Goal: Information Seeking & Learning: Learn about a topic

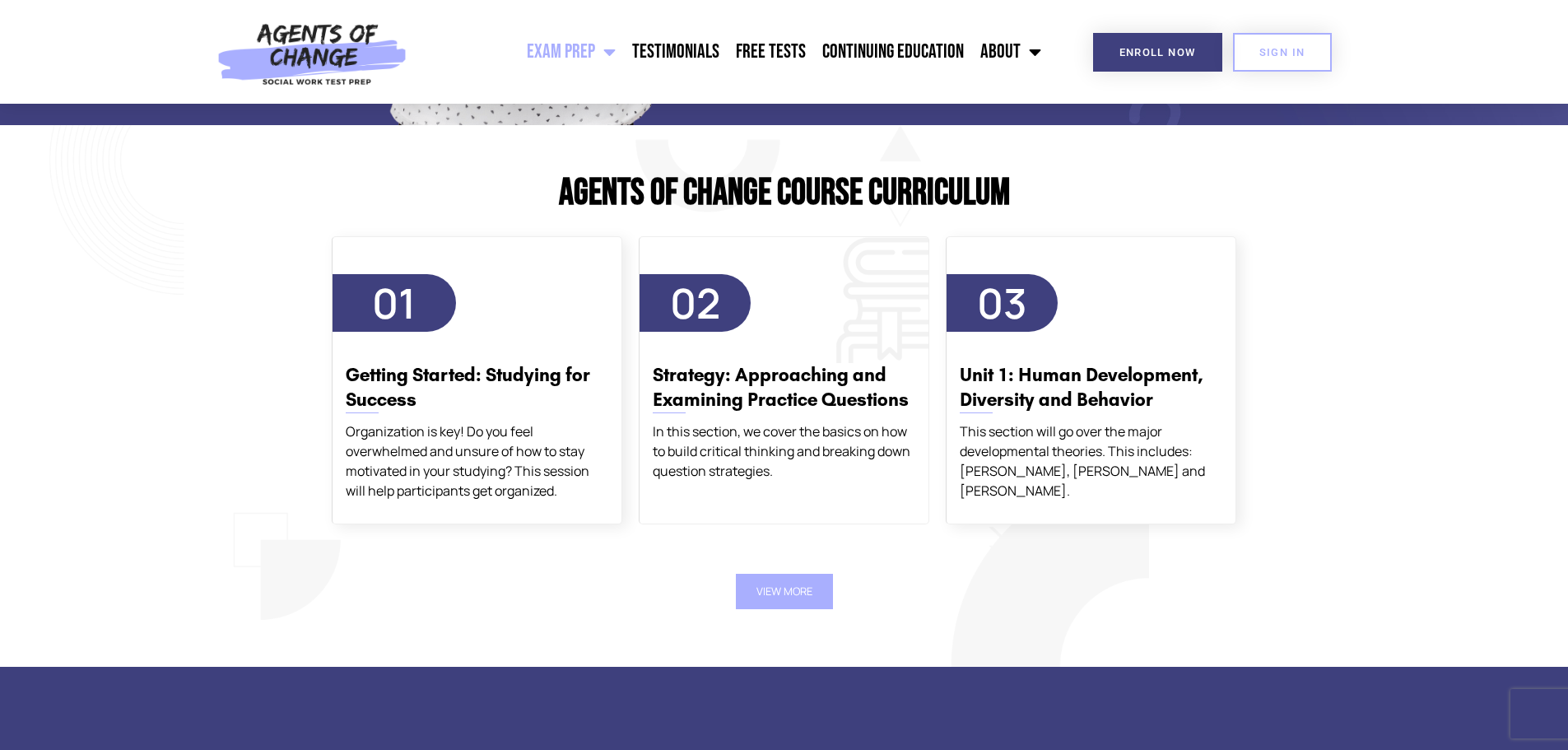
scroll to position [1893, 0]
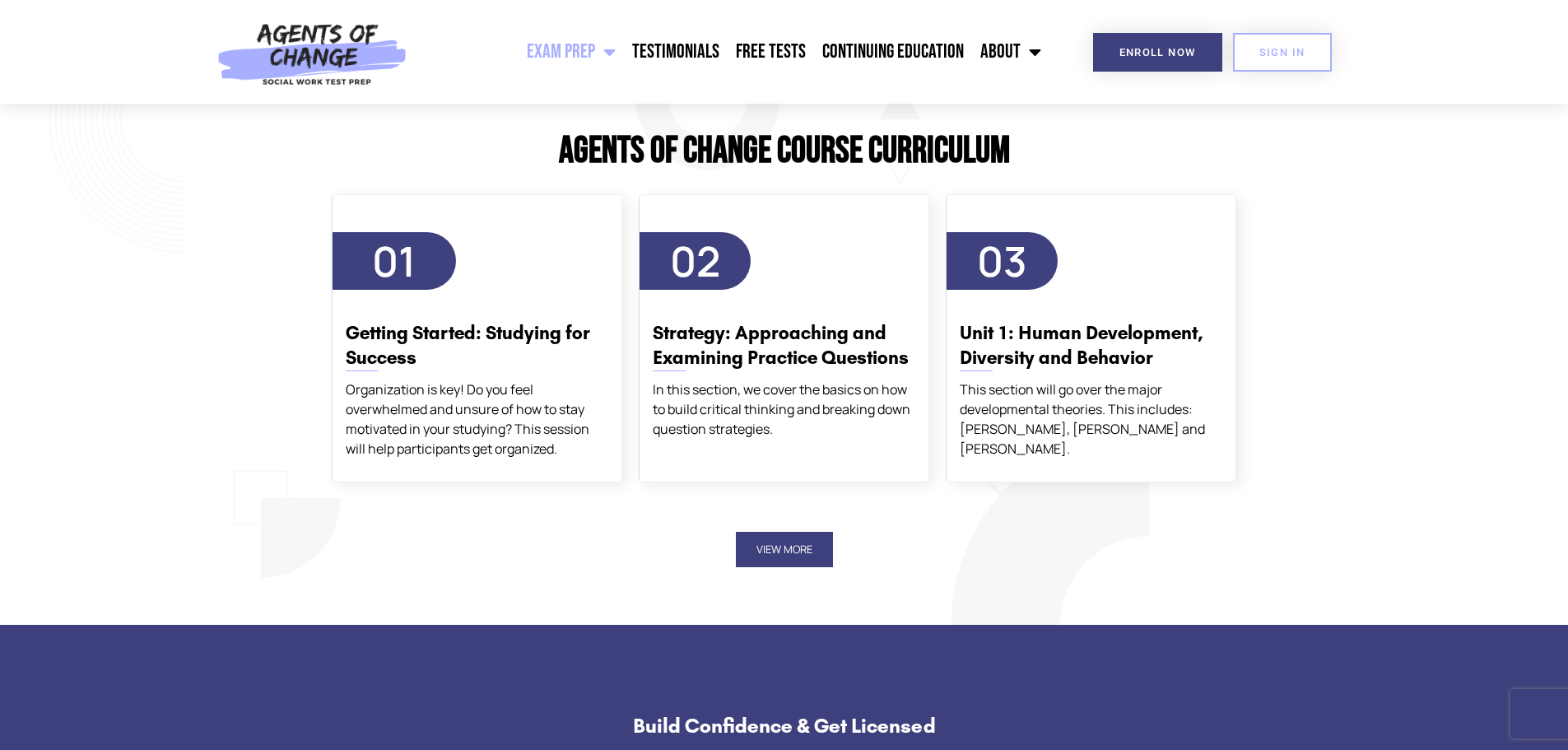
click at [787, 548] on button "View More" at bounding box center [784, 549] width 98 height 35
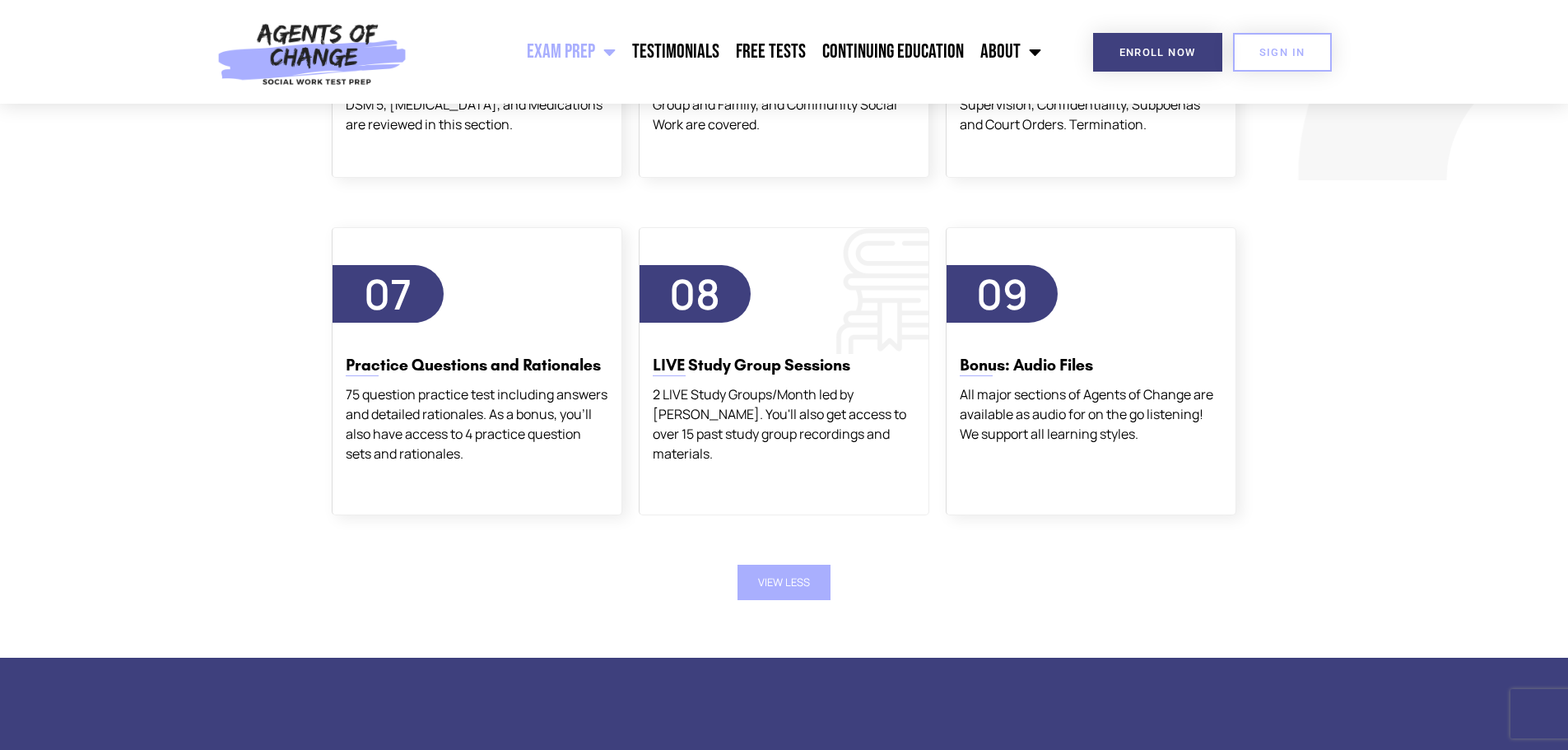
scroll to position [2551, 0]
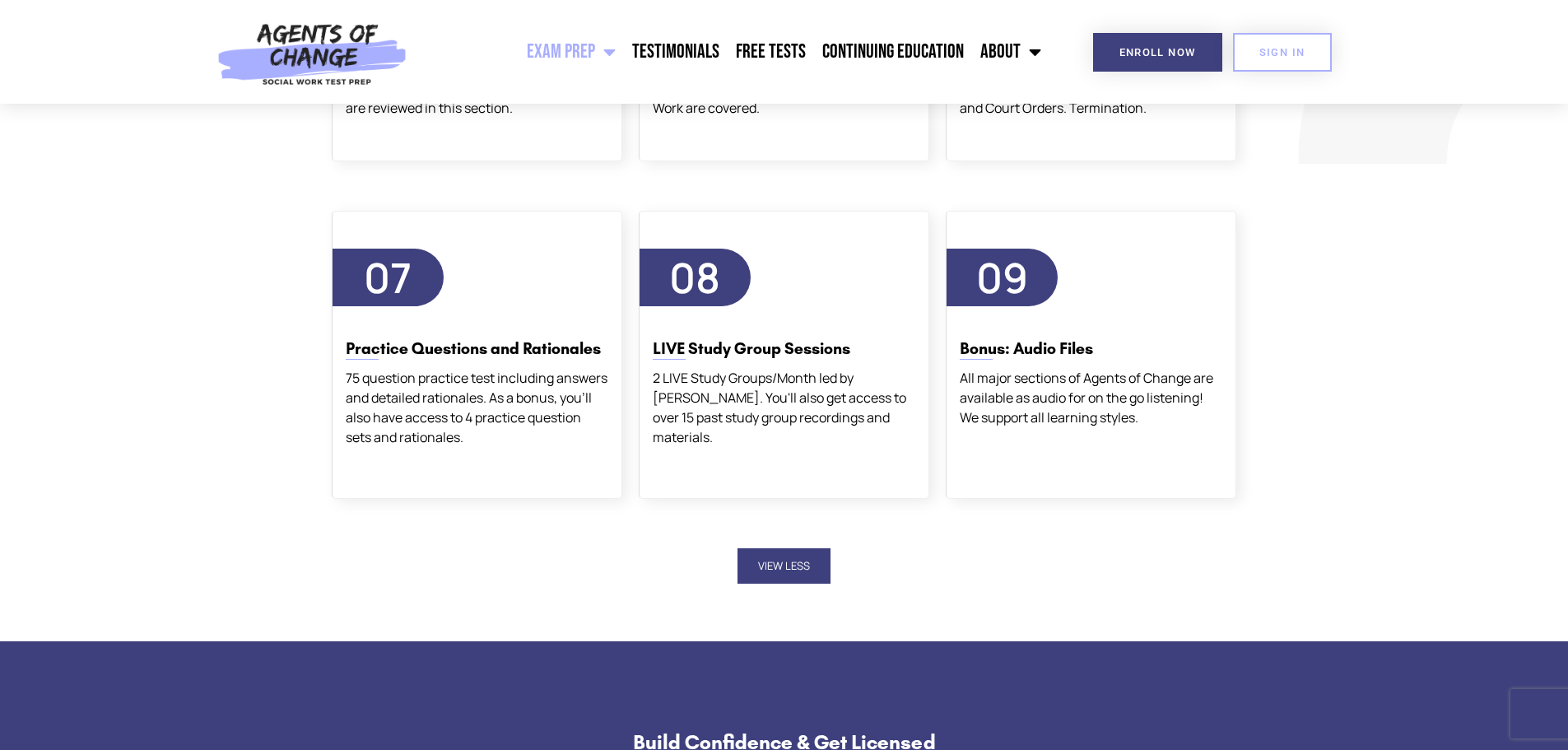
click at [790, 561] on button "View Less" at bounding box center [784, 565] width 93 height 35
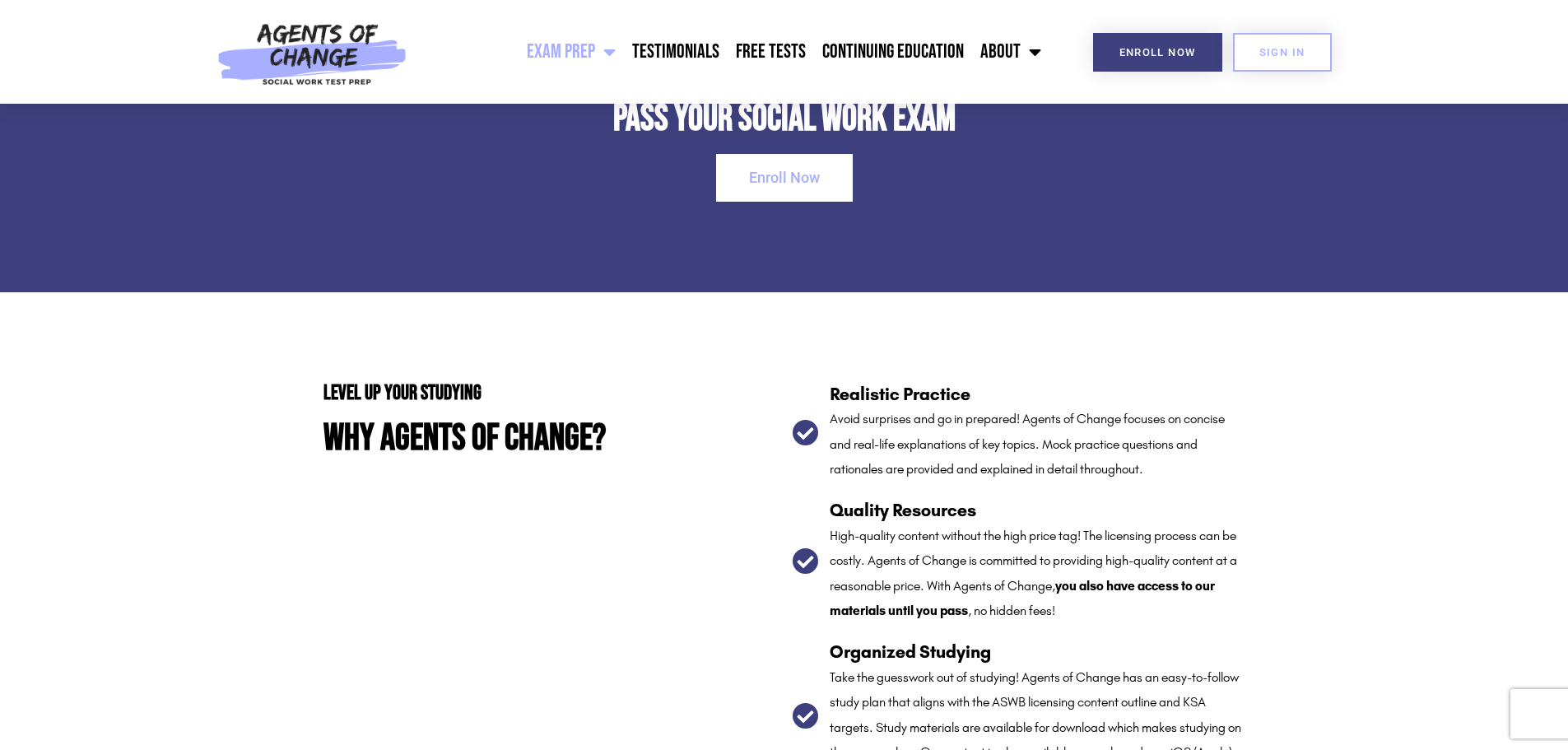
scroll to position [2535, 0]
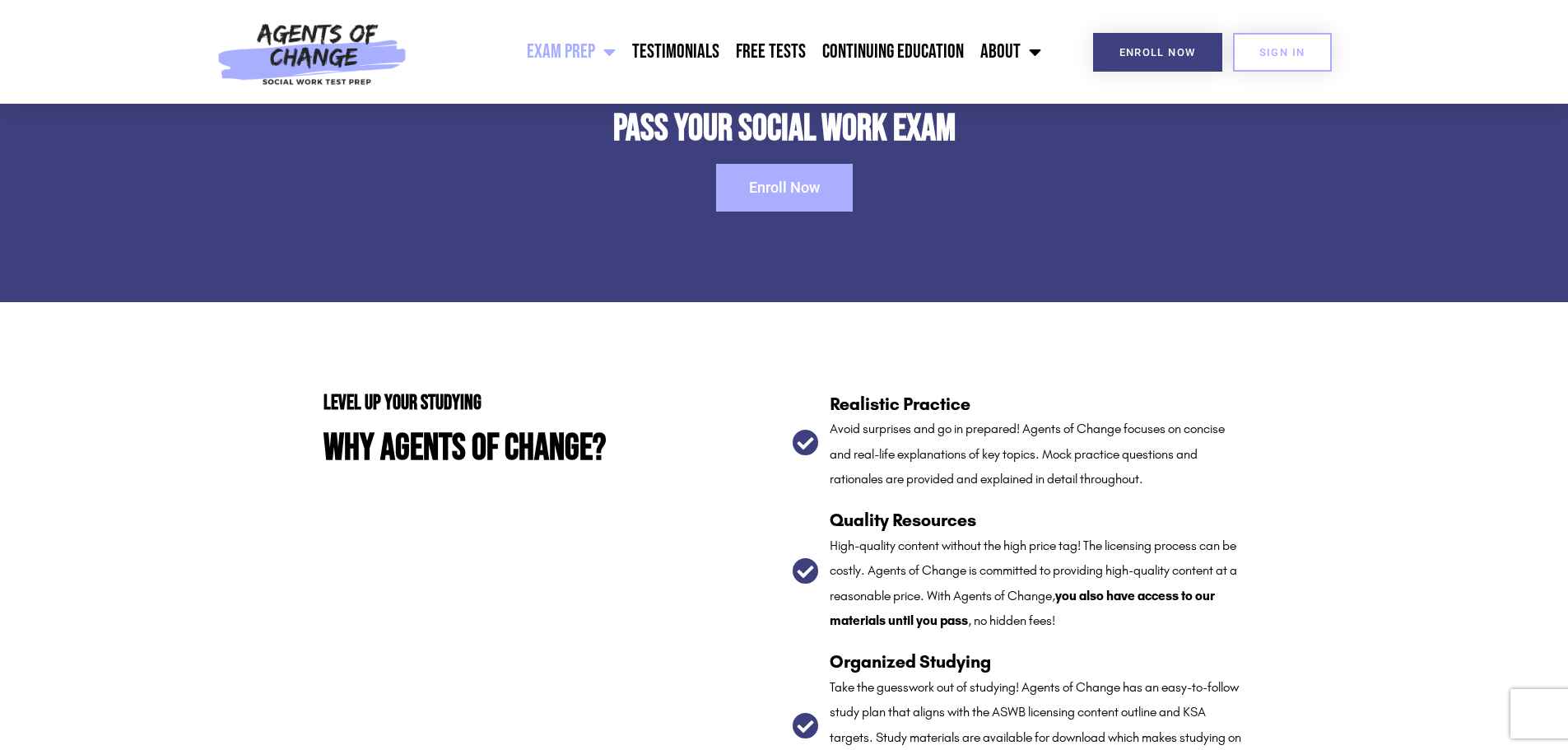
click at [789, 191] on span "Enroll Now" at bounding box center [784, 187] width 71 height 15
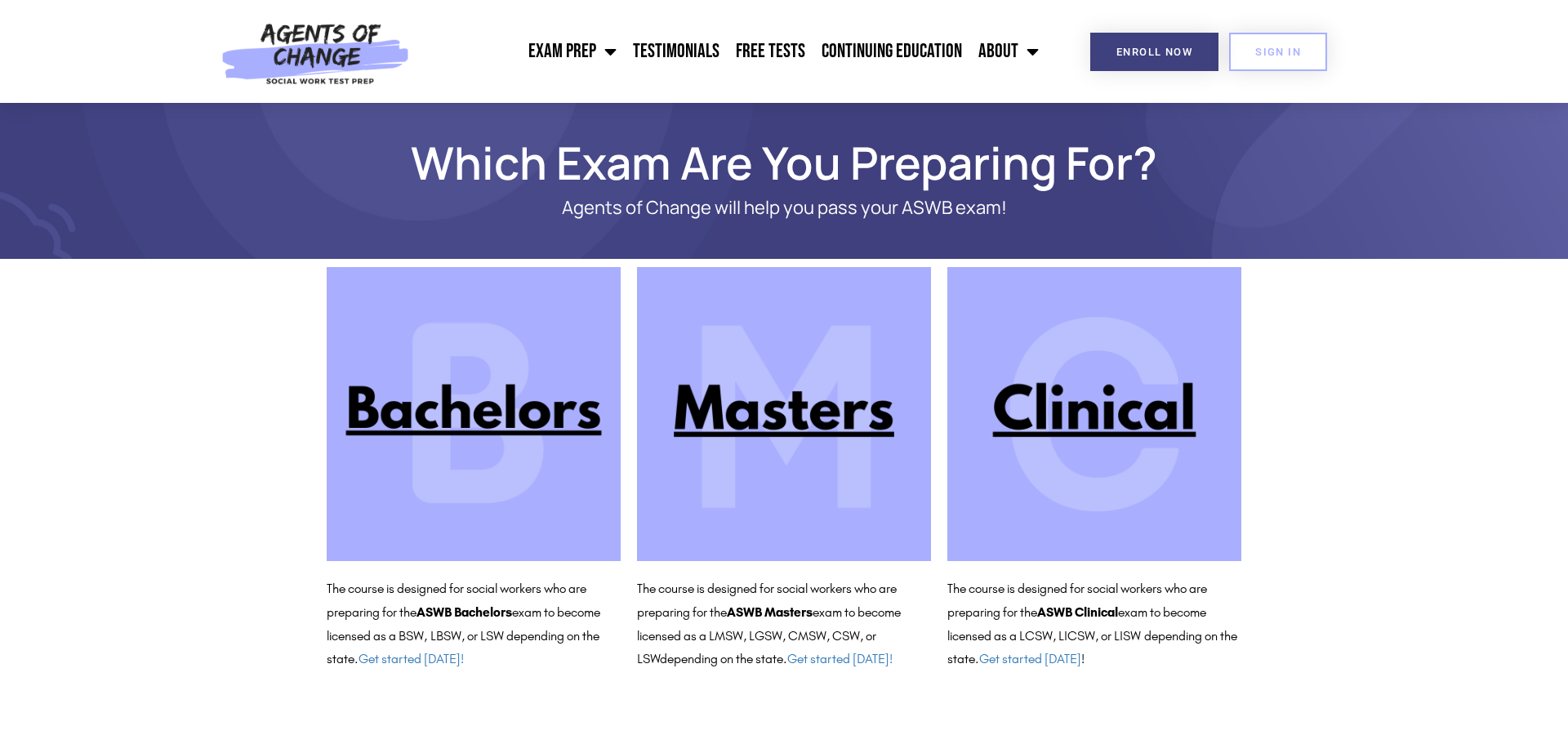
click at [1100, 415] on img at bounding box center [1094, 414] width 294 height 294
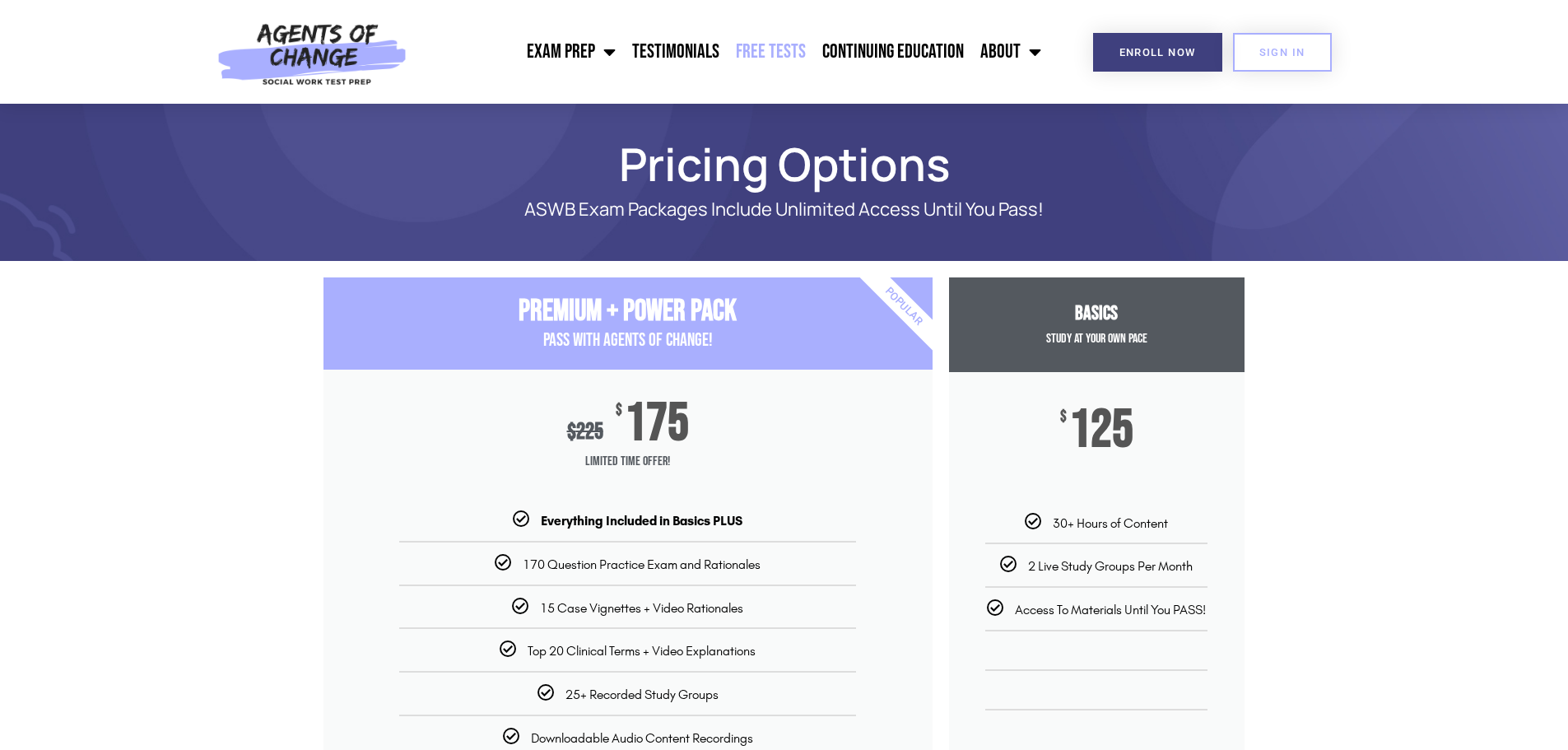
click at [767, 48] on link "Free Tests" at bounding box center [771, 52] width 86 height 41
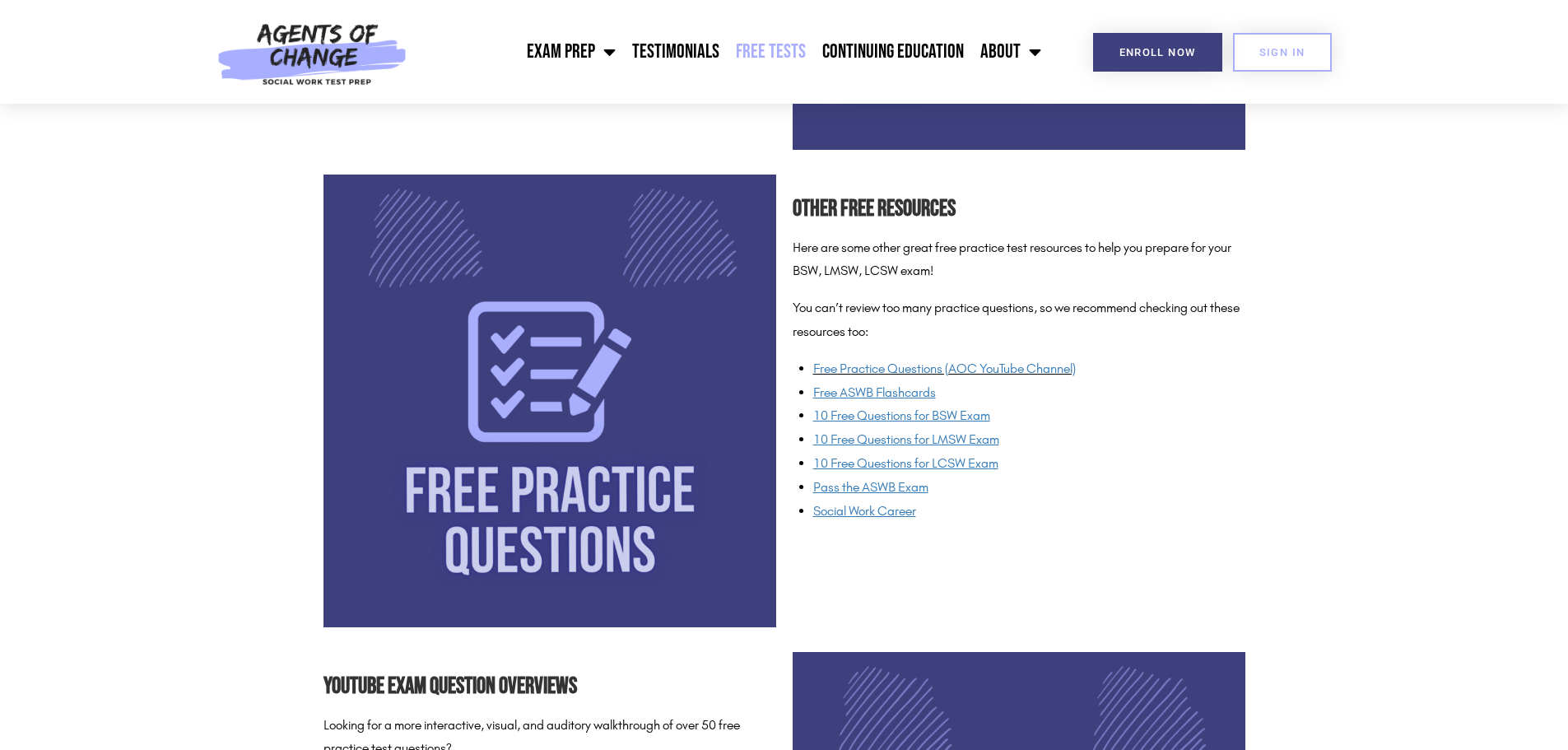
scroll to position [1152, 0]
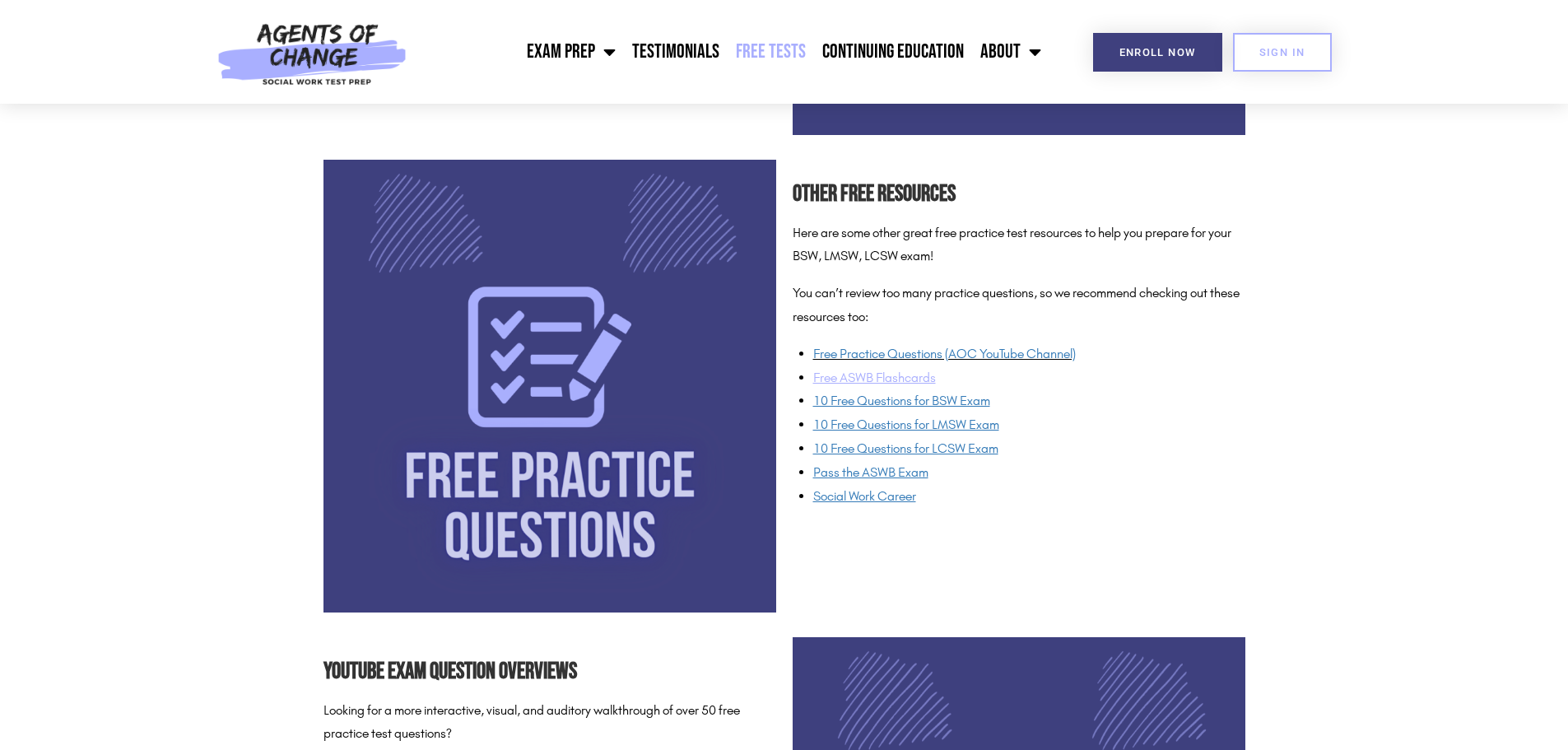
click at [867, 381] on u "Free ASWB Flashcards" at bounding box center [874, 377] width 122 height 15
click at [922, 447] on span "10 Free Questions for LCSW Exam" at bounding box center [906, 448] width 186 height 15
